Goal: Check status: Check status

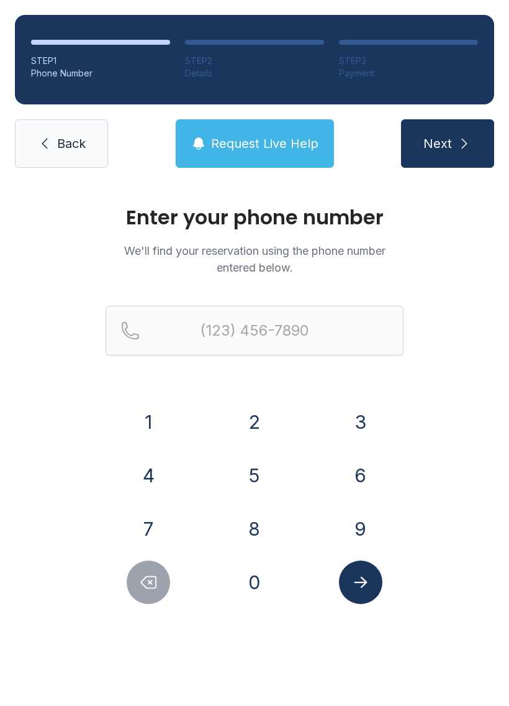
click at [158, 514] on button "7" at bounding box center [148, 528] width 43 height 43
click at [249, 529] on button "8" at bounding box center [254, 528] width 43 height 43
click at [347, 474] on button "6" at bounding box center [360, 474] width 43 height 43
click at [363, 477] on button "6" at bounding box center [360, 474] width 43 height 43
click at [270, 576] on button "0" at bounding box center [254, 581] width 43 height 43
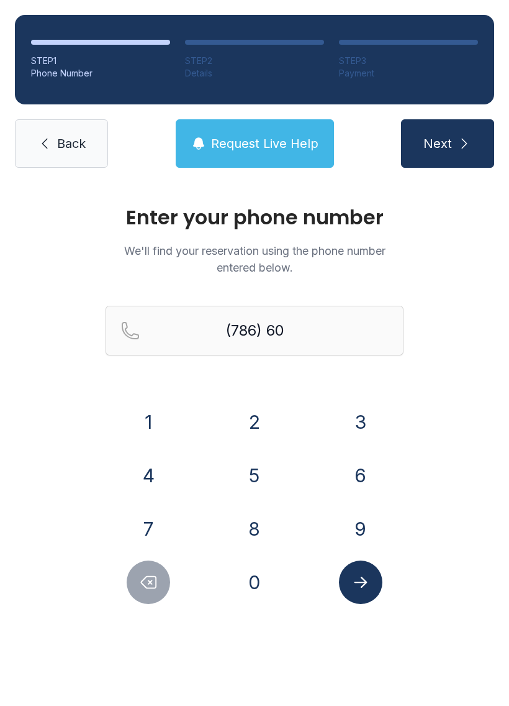
click at [263, 575] on button "0" at bounding box center [254, 581] width 43 height 43
click at [253, 530] on button "8" at bounding box center [254, 528] width 43 height 43
click at [168, 525] on button "7" at bounding box center [148, 528] width 43 height 43
click at [162, 466] on button "4" at bounding box center [148, 474] width 43 height 43
click at [161, 409] on button "1" at bounding box center [148, 421] width 43 height 43
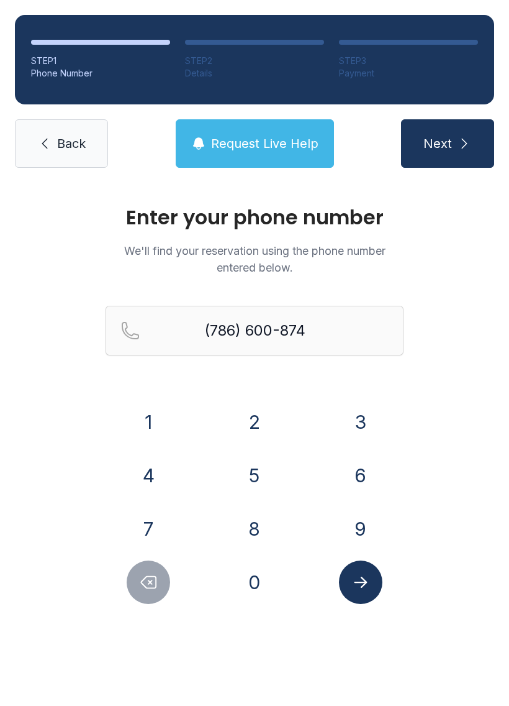
type input "[PHONE_NUMBER]"
click at [341, 584] on button "Submit lookup form" at bounding box center [360, 581] width 43 height 43
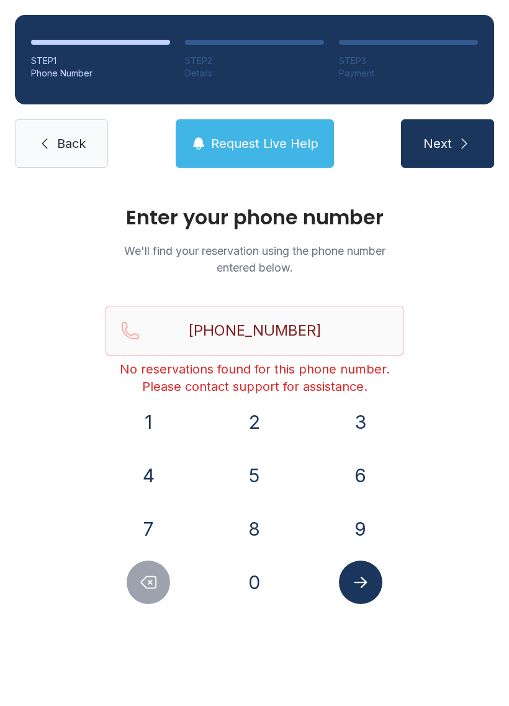
click at [52, 145] on link "Back" at bounding box center [61, 143] width 93 height 48
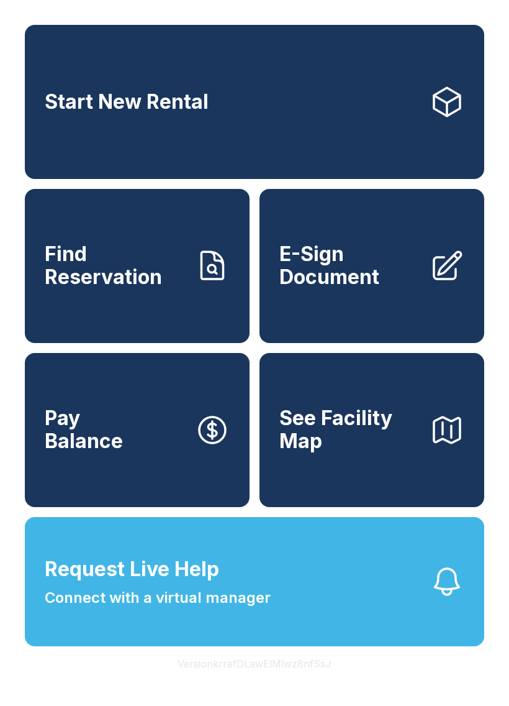
click at [164, 288] on span "Find Reservation" at bounding box center [115, 265] width 140 height 45
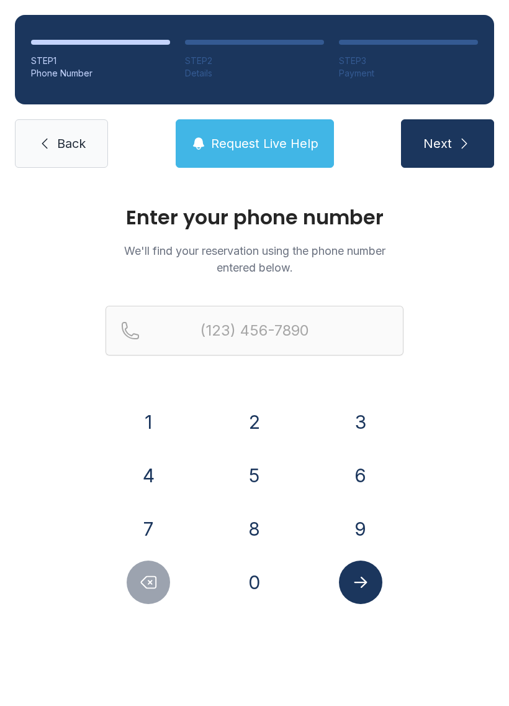
click at [265, 150] on span "Request Live Help" at bounding box center [264, 143] width 107 height 17
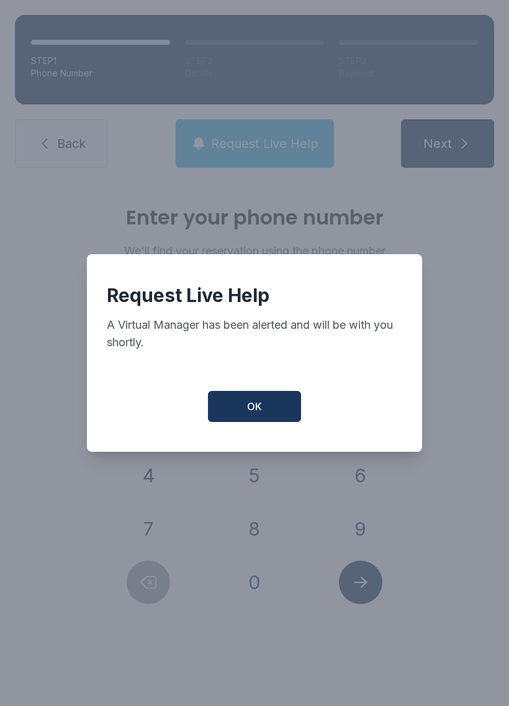
click at [263, 417] on button "OK" at bounding box center [254, 406] width 93 height 31
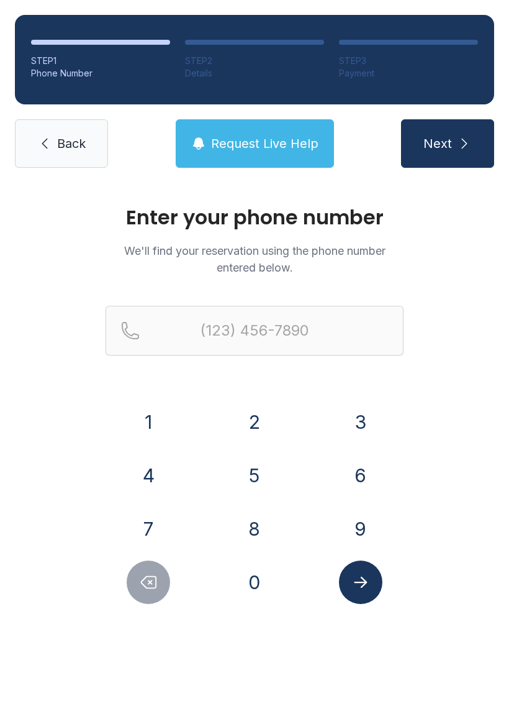
click at [172, 503] on div "1 2 3 4 5 6 7 8 9 0" at bounding box center [255, 502] width 298 height 204
click at [158, 517] on button "7" at bounding box center [148, 528] width 43 height 43
type input "(7"
click at [156, 579] on icon "Delete number" at bounding box center [149, 582] width 15 height 12
click at [253, 523] on button "8" at bounding box center [254, 528] width 43 height 43
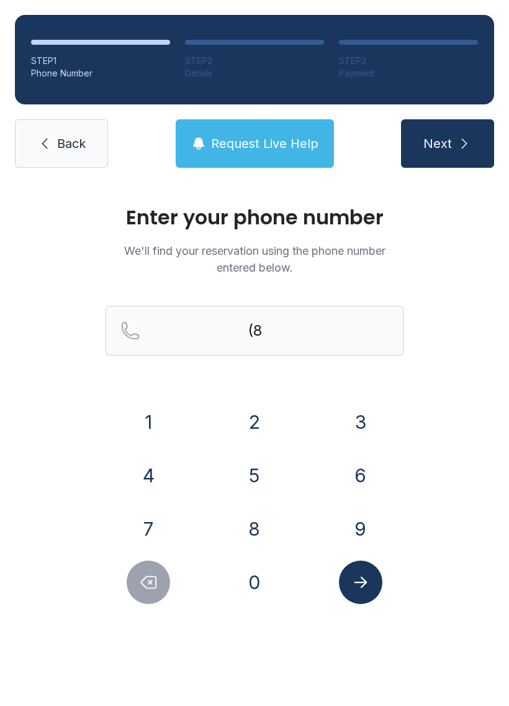
click at [254, 471] on button "5" at bounding box center [254, 474] width 43 height 43
click at [159, 471] on button "4" at bounding box center [148, 474] width 43 height 43
click at [252, 432] on button "2" at bounding box center [254, 421] width 43 height 43
click at [256, 522] on button "8" at bounding box center [254, 528] width 43 height 43
click at [263, 586] on button "0" at bounding box center [254, 581] width 43 height 43
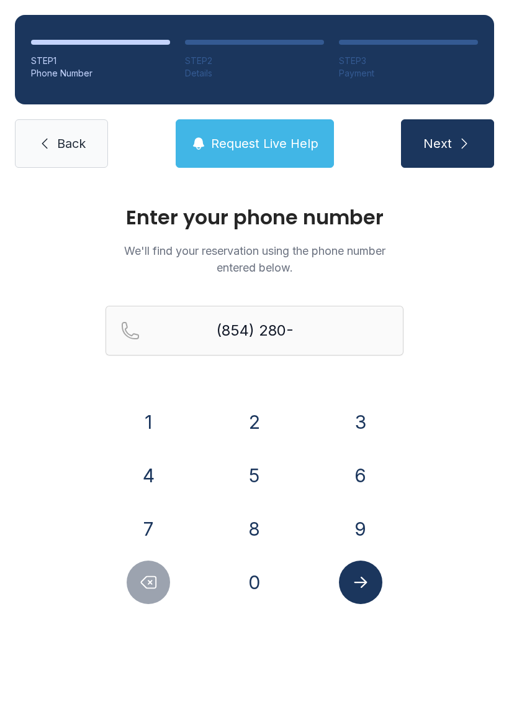
click at [360, 480] on button "6" at bounding box center [360, 474] width 43 height 43
click at [168, 481] on button "4" at bounding box center [148, 474] width 43 height 43
click at [171, 485] on div "4" at bounding box center [149, 474] width 86 height 43
click at [162, 479] on button "4" at bounding box center [148, 474] width 43 height 43
click at [154, 477] on button "4" at bounding box center [148, 474] width 43 height 43
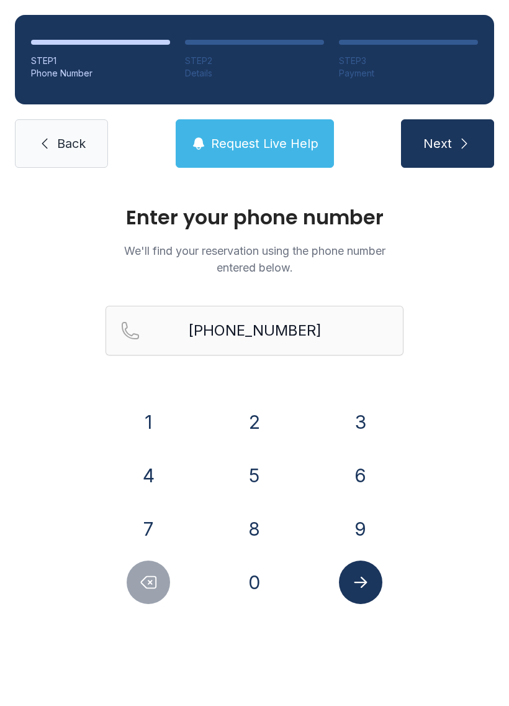
click at [361, 588] on icon "Submit lookup form" at bounding box center [361, 582] width 19 height 19
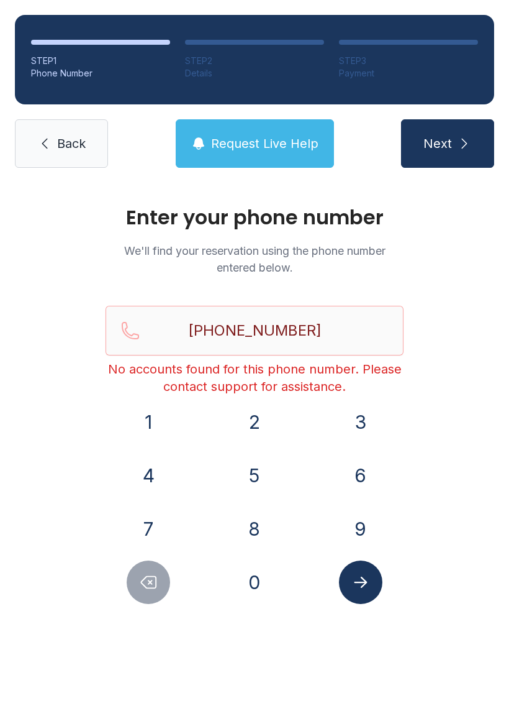
click at [440, 158] on button "Next" at bounding box center [447, 143] width 93 height 48
click at [168, 576] on button "Delete number" at bounding box center [148, 581] width 43 height 43
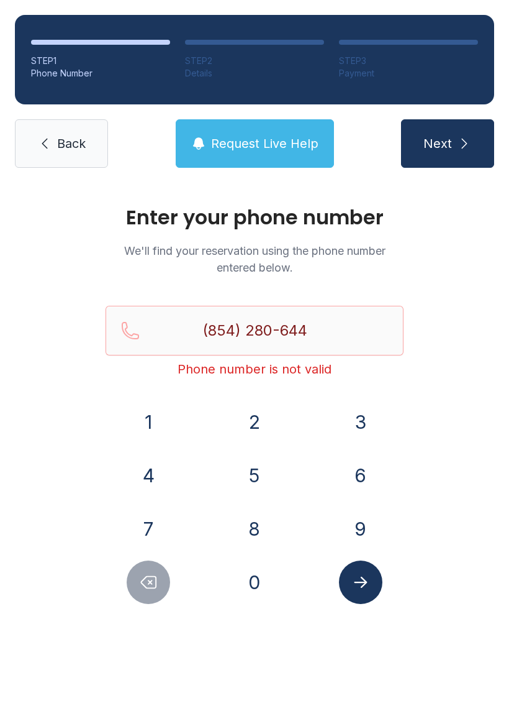
click at [167, 575] on button "Delete number" at bounding box center [148, 581] width 43 height 43
click at [135, 532] on button "7" at bounding box center [148, 528] width 43 height 43
click at [139, 563] on button "Delete number" at bounding box center [148, 581] width 43 height 43
click at [137, 562] on div at bounding box center [149, 581] width 86 height 43
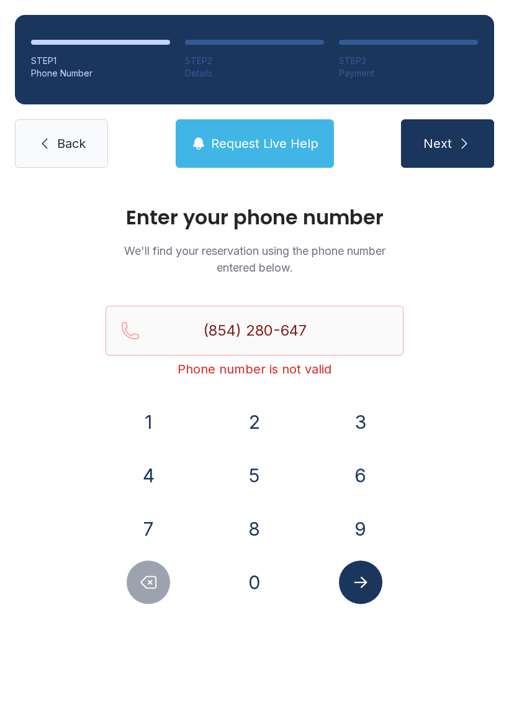
click at [166, 589] on button "Delete number" at bounding box center [148, 581] width 43 height 43
click at [165, 588] on button "Delete number" at bounding box center [148, 581] width 43 height 43
click at [170, 585] on button "Delete number" at bounding box center [148, 581] width 43 height 43
click at [141, 579] on icon "Delete number" at bounding box center [148, 582] width 19 height 19
click at [135, 572] on button "Delete number" at bounding box center [148, 581] width 43 height 43
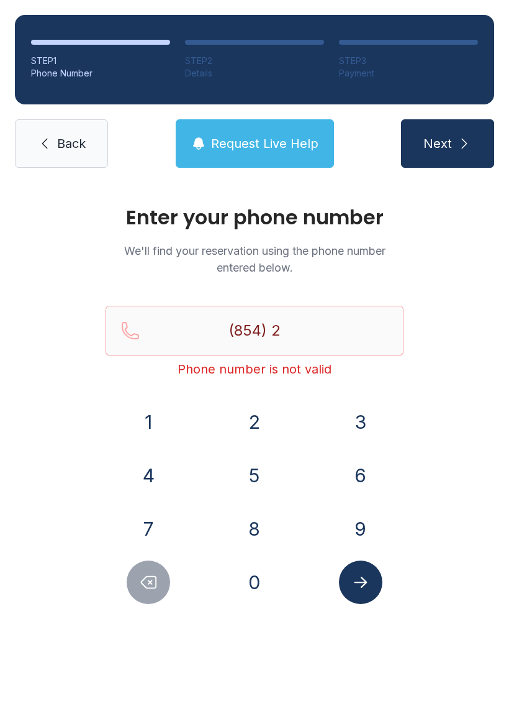
click at [135, 571] on button "Delete number" at bounding box center [148, 581] width 43 height 43
click at [142, 582] on icon "Delete number" at bounding box center [149, 582] width 15 height 12
type input "(8"
click at [142, 575] on icon "Delete number" at bounding box center [148, 582] width 19 height 19
